Goal: Task Accomplishment & Management: Use online tool/utility

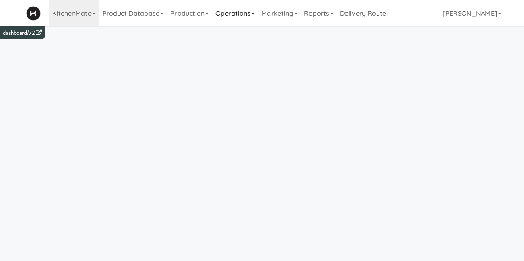
click at [229, 12] on link "Operations" at bounding box center [235, 13] width 46 height 26
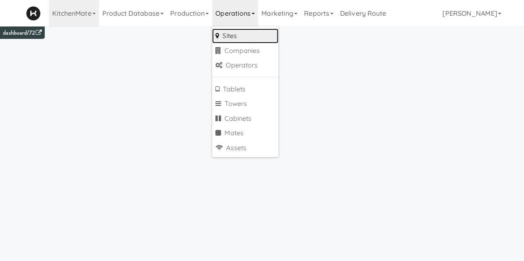
click at [232, 41] on link "Sites" at bounding box center [245, 36] width 66 height 15
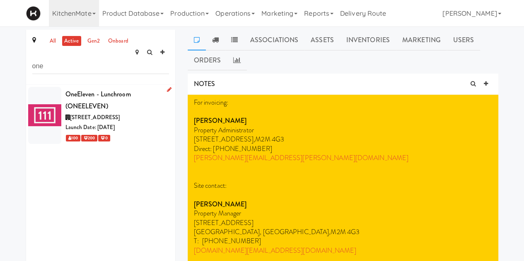
type input "one"
click at [109, 97] on div "OneEleven - Lunchroom (ONEELEVEN)" at bounding box center [117, 100] width 104 height 24
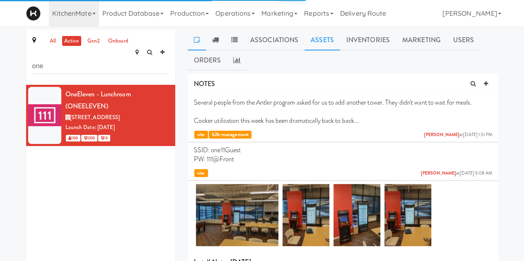
click at [321, 43] on link "Assets" at bounding box center [322, 40] width 36 height 21
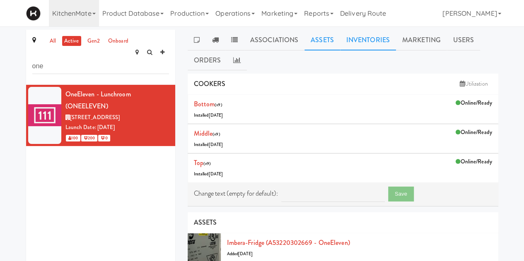
click at [371, 36] on link "Inventories" at bounding box center [368, 40] width 56 height 21
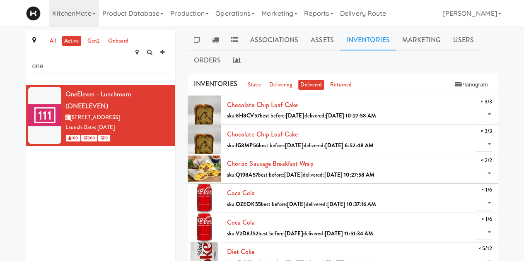
click at [462, 95] on div "INVENTORIES static delivering delivered returned Planogram" at bounding box center [343, 85] width 311 height 22
click at [474, 87] on button "Planogram" at bounding box center [471, 85] width 41 height 12
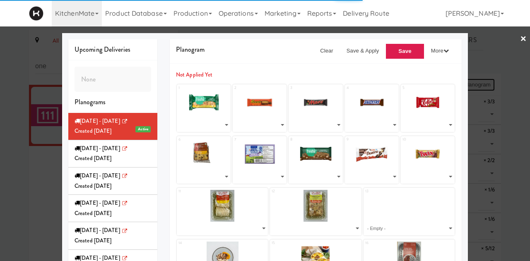
select select "number:279628"
select select "number:275626"
select select "number:257260"
select select "number:275598"
select select "number:275509"
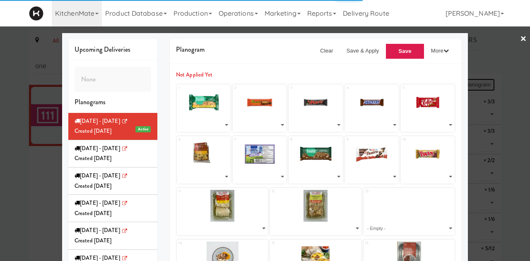
select select "number:279388"
select select "number:275971"
select select "number:279454"
select select "number:275564"
select select "number:231438"
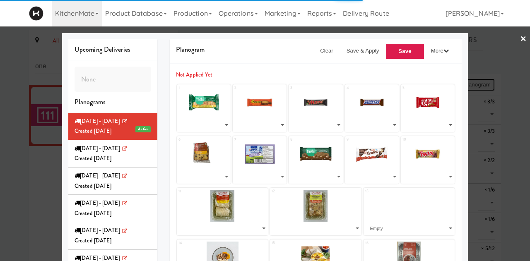
select select "number:279580"
select select "number:279518"
select select "number:277728"
select select "number:279111"
select select "number:277666"
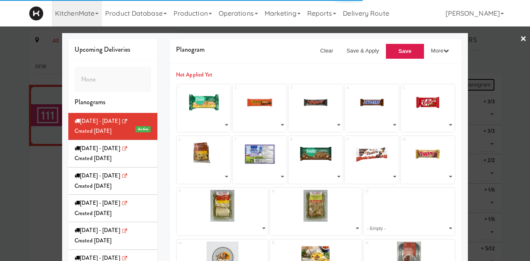
select select "number:277833"
select select "number:277603"
select select "number:277786"
select select "number:271671"
select select "number:271650"
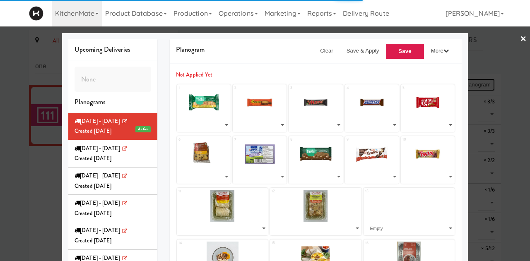
select select "number:268480"
select select "number:241032"
select select "number:268137"
select select "number:250872"
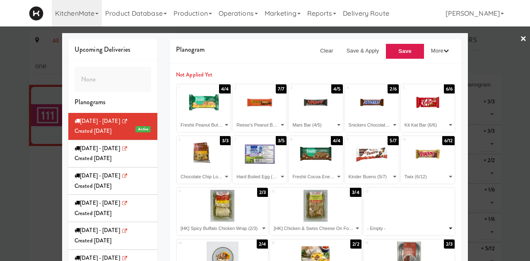
click at [433, 230] on select "- Empty - Chocolate Chip Loaf Cake (3/3) Chocolate Chip Loaf Cake (3/3) Chorizo…" at bounding box center [409, 229] width 89 height 14
select select "number:275564"
click at [510, 42] on div at bounding box center [265, 130] width 530 height 261
